Goal: Use online tool/utility: Use online tool/utility

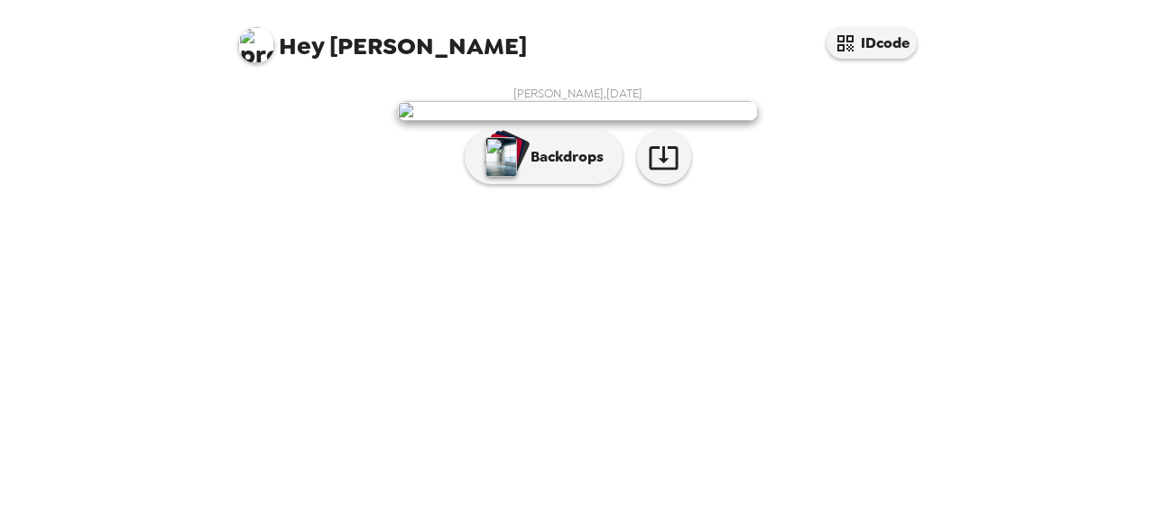
scroll to position [124, 0]
drag, startPoint x: 541, startPoint y: 463, endPoint x: 548, endPoint y: 453, distance: 12.3
click at [541, 168] on p "Backdrops" at bounding box center [563, 157] width 82 height 22
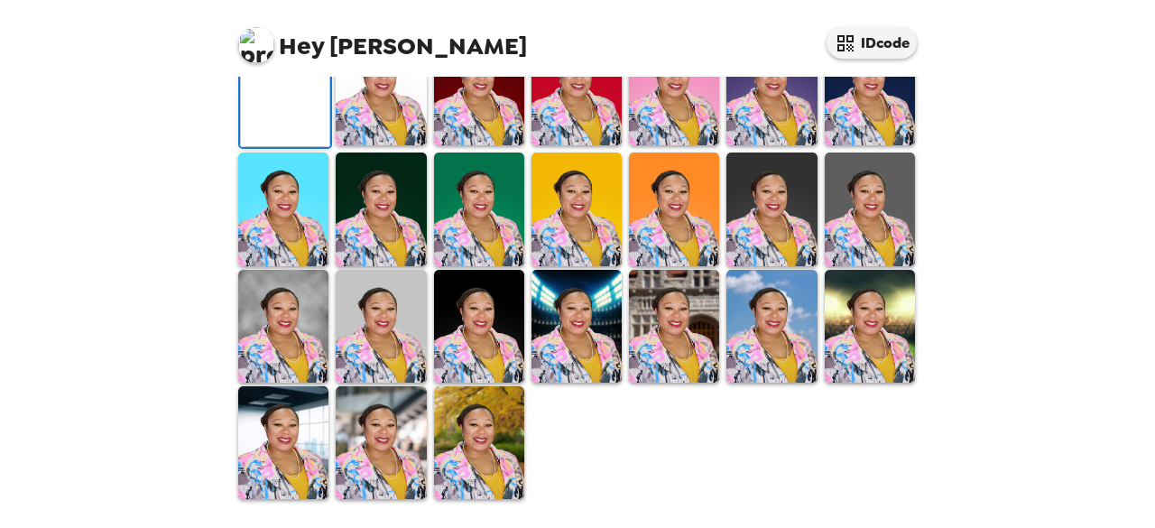
scroll to position [394, 0]
click at [393, 145] on img at bounding box center [381, 88] width 90 height 113
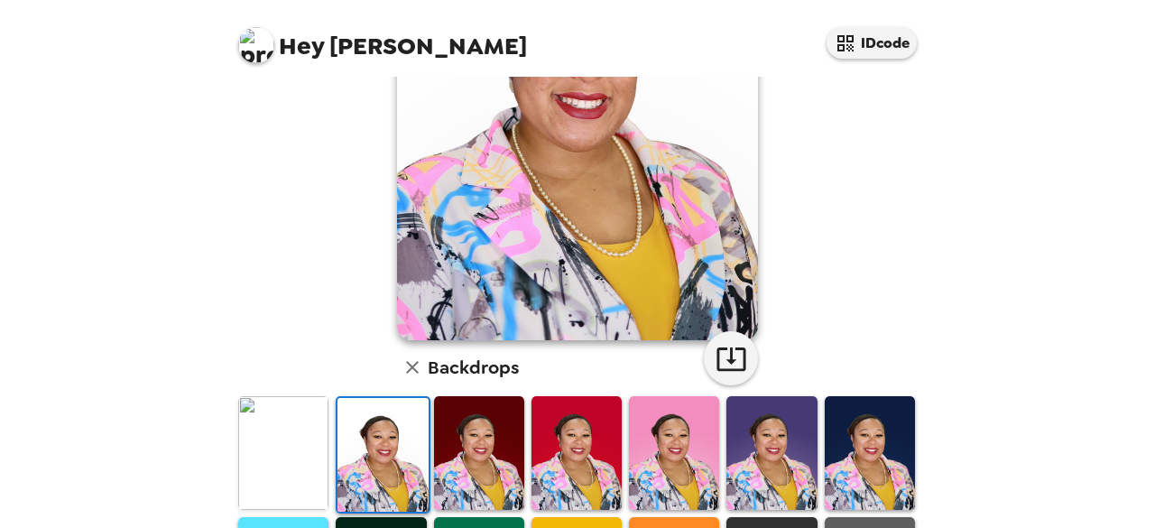
scroll to position [205, 0]
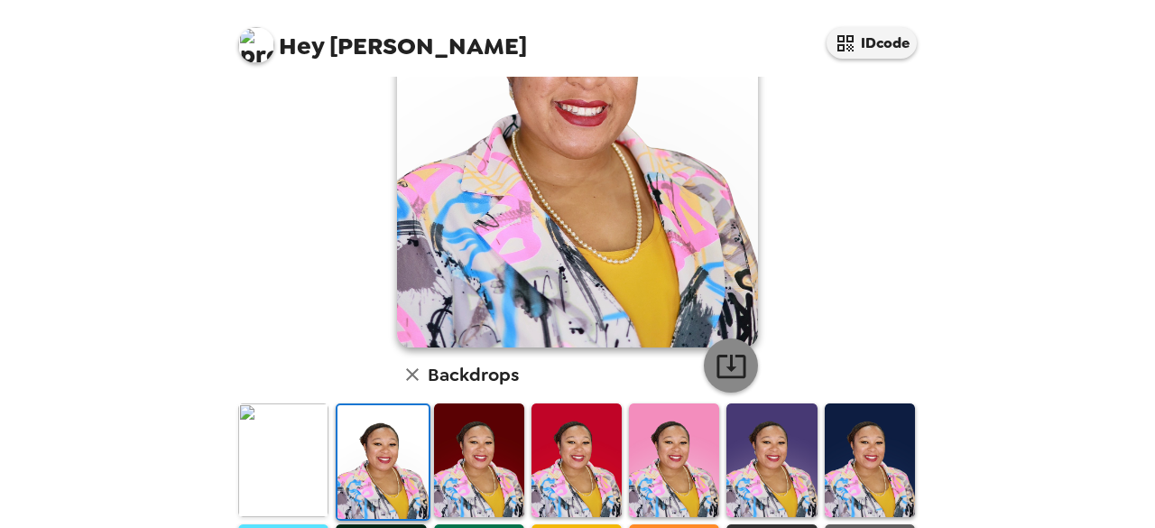
click at [731, 361] on icon "button" at bounding box center [732, 366] width 32 height 32
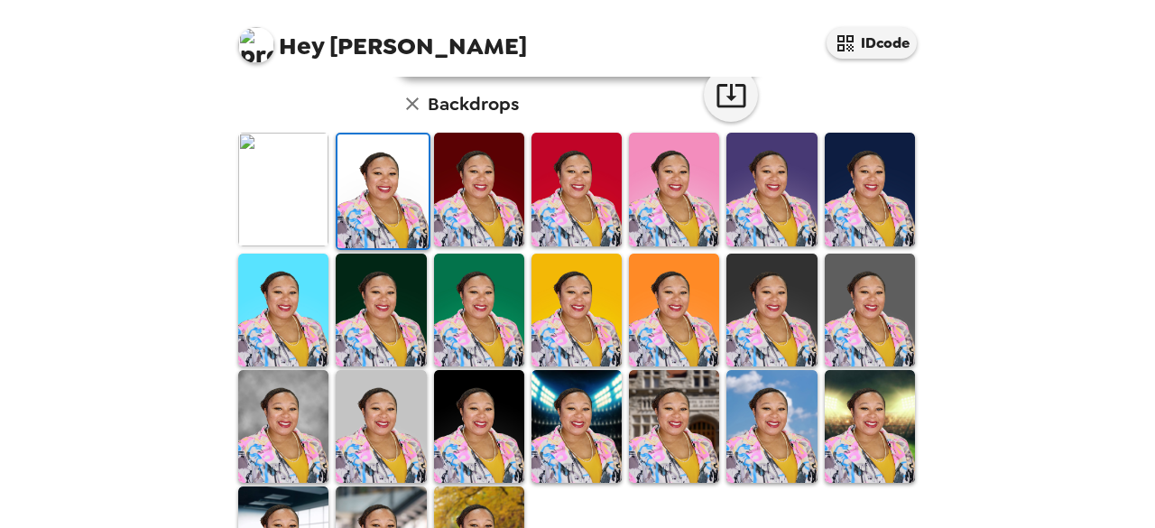
click at [576, 427] on img at bounding box center [576, 426] width 90 height 113
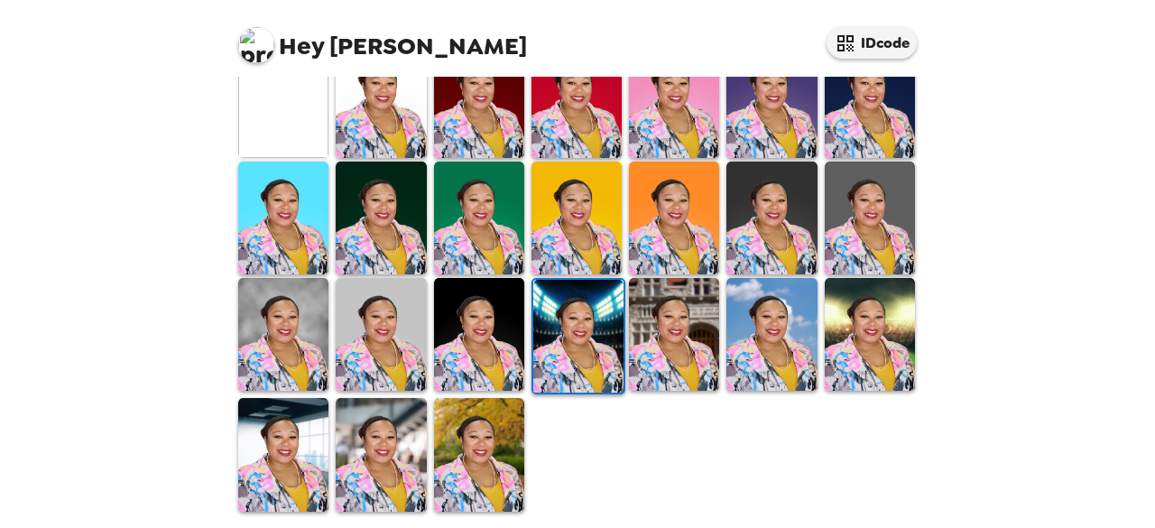
click at [374, 416] on img at bounding box center [381, 454] width 90 height 113
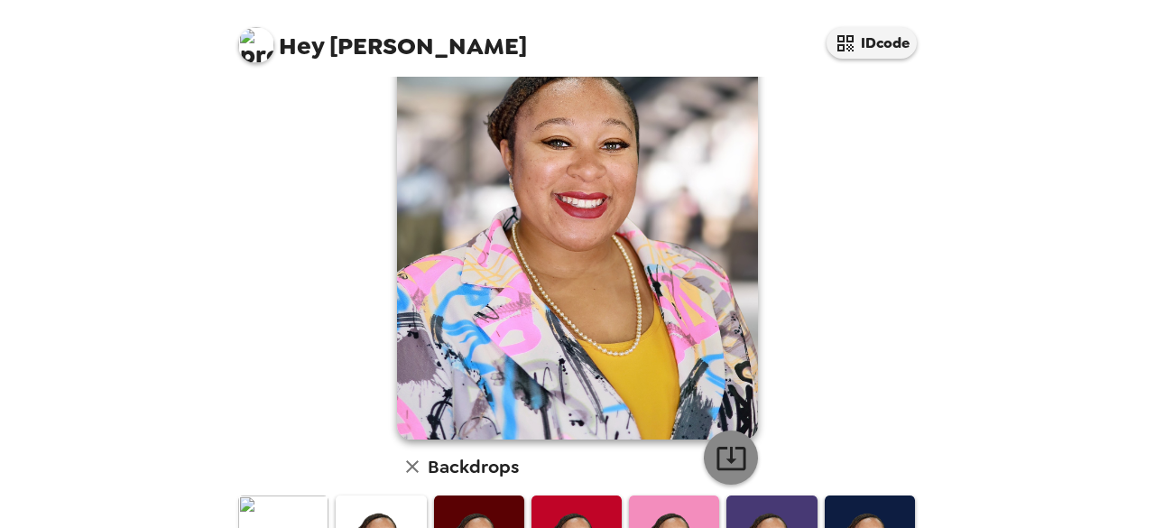
scroll to position [23, 0]
